Goal: Task Accomplishment & Management: Use online tool/utility

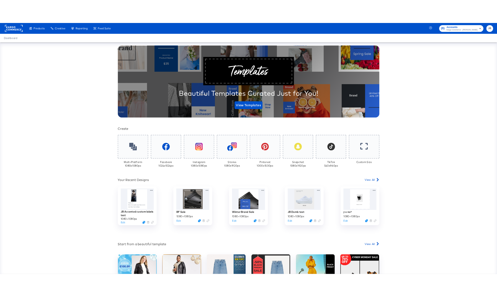
scroll to position [26, 0]
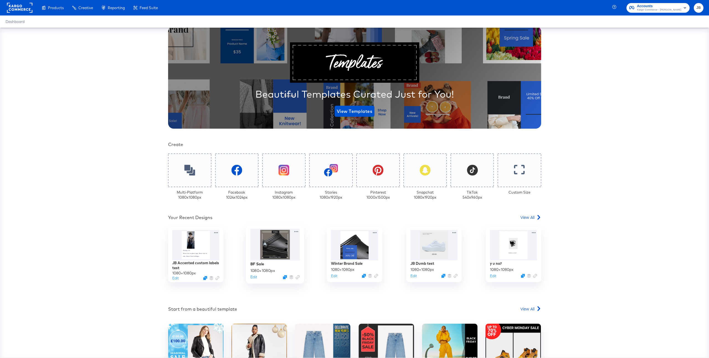
click at [277, 249] on div at bounding box center [275, 245] width 50 height 32
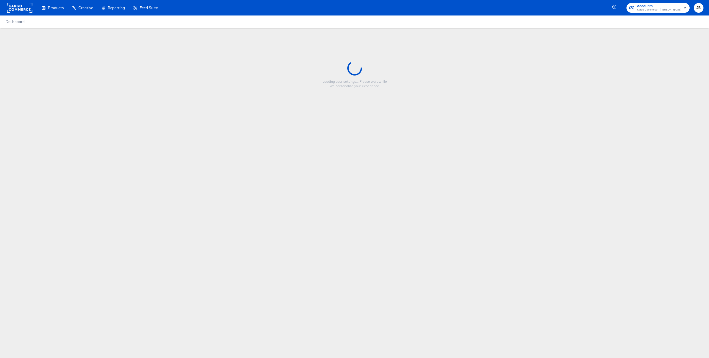
type input "BF Sale"
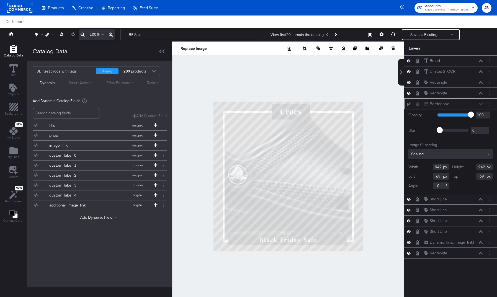
click at [249, 90] on div at bounding box center [288, 177] width 232 height 270
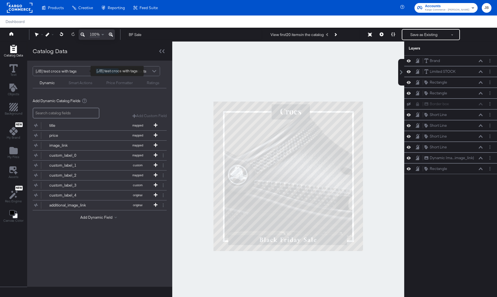
click at [75, 72] on div "[JB] test crocs with tags" at bounding box center [64, 70] width 56 height 9
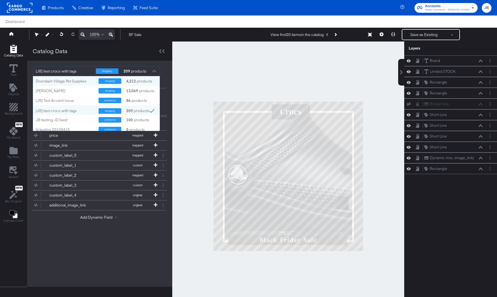
scroll to position [55, 127]
click at [166, 67] on div "[JB] test crocs with tags shopping 209 products Doordash Village Pet Supplies s…" at bounding box center [100, 71] width 134 height 10
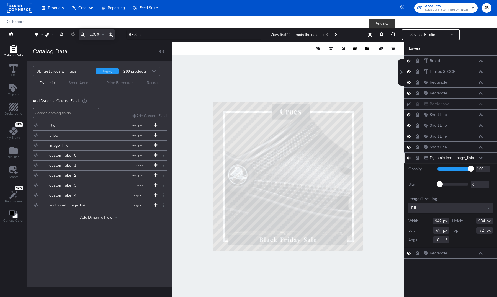
click at [383, 34] on icon at bounding box center [382, 34] width 4 height 4
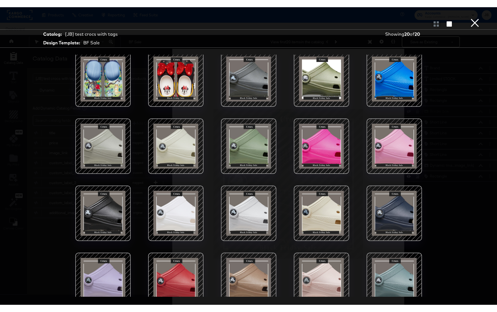
scroll to position [15, 0]
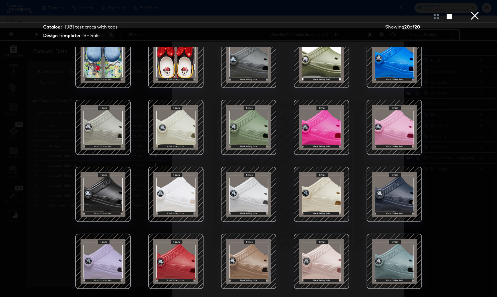
click at [474, 11] on button "×" at bounding box center [475, 5] width 11 height 11
